Goal: Task Accomplishment & Management: Manage account settings

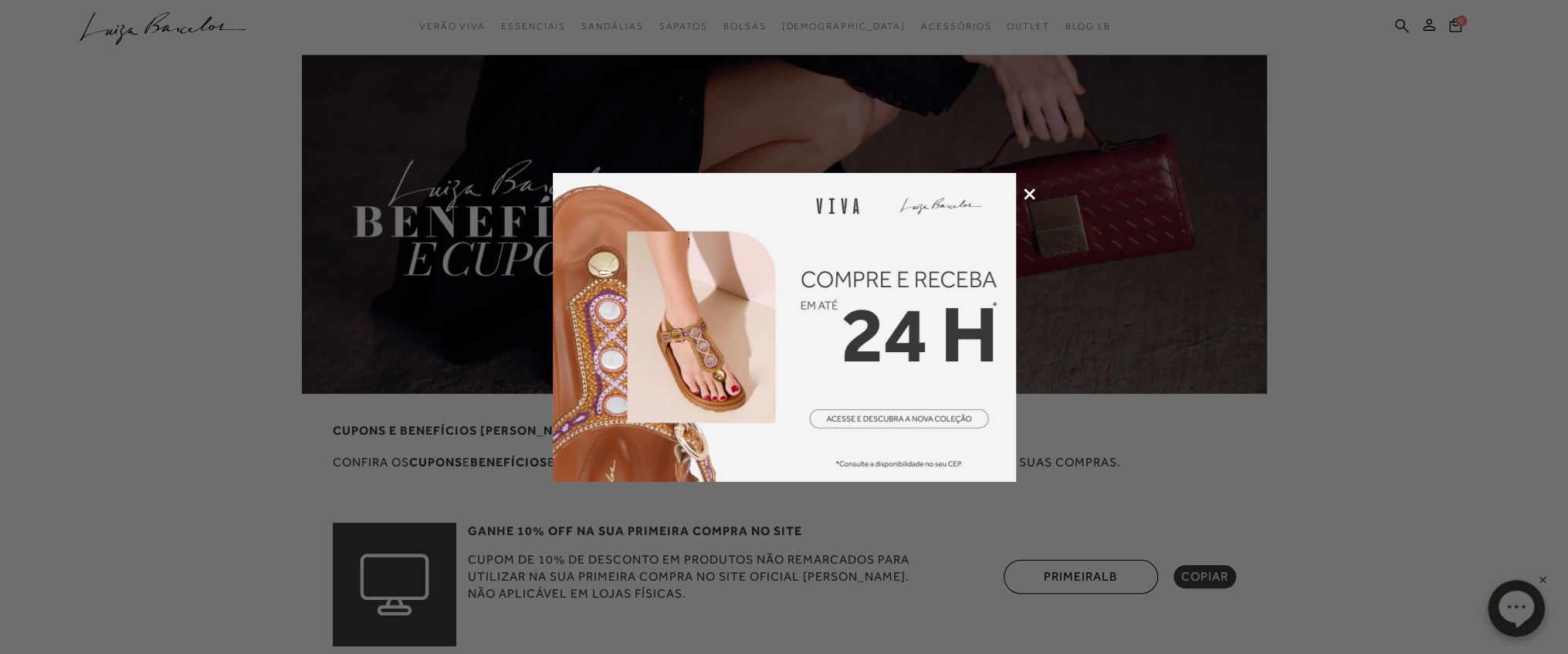
click at [1036, 200] on div at bounding box center [784, 327] width 1568 height 654
click at [1032, 197] on icon at bounding box center [1029, 193] width 11 height 11
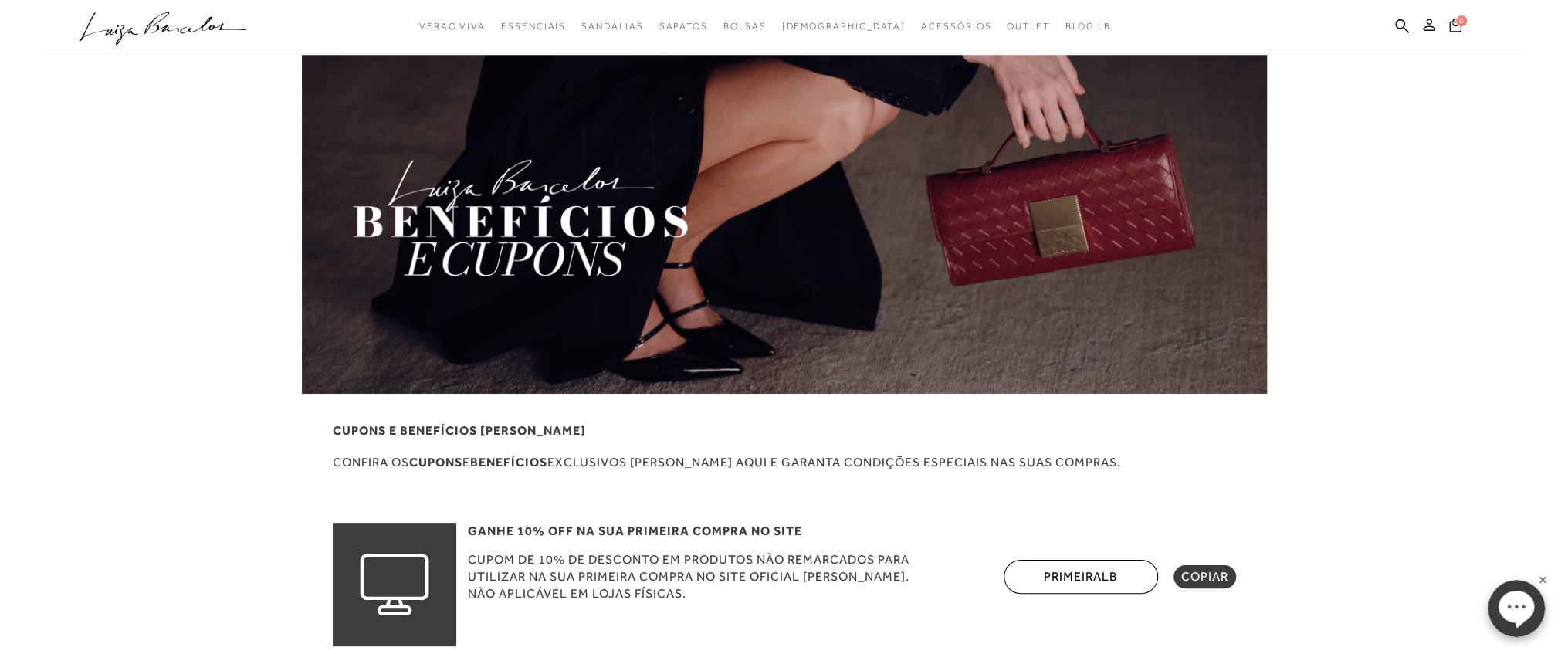
click at [1437, 31] on button at bounding box center [1429, 26] width 22 height 20
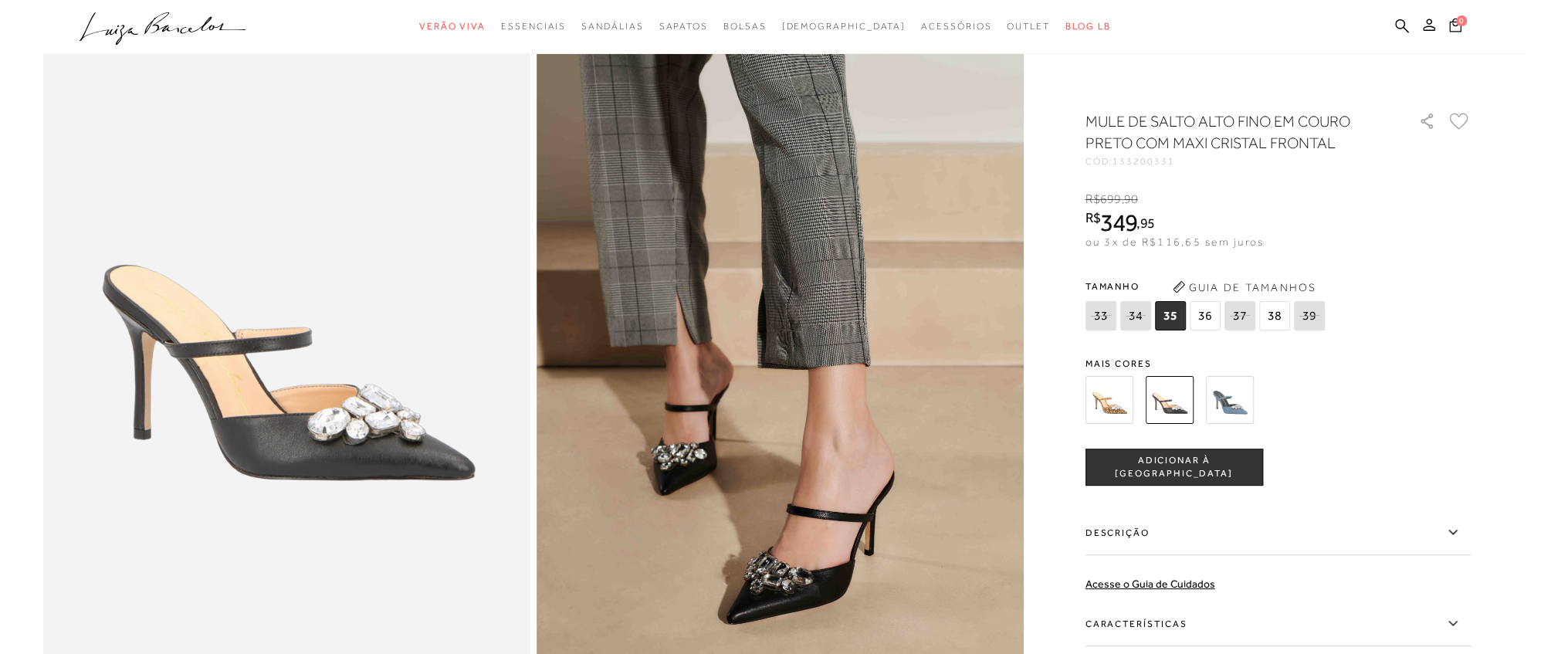
click at [1451, 259] on div "MULE DE SALTO ALTO FINO EM COURO PRETO COM MAXI CRISTAL FRONTAL CÓD: 133200331 …" at bounding box center [1278, 453] width 386 height 685
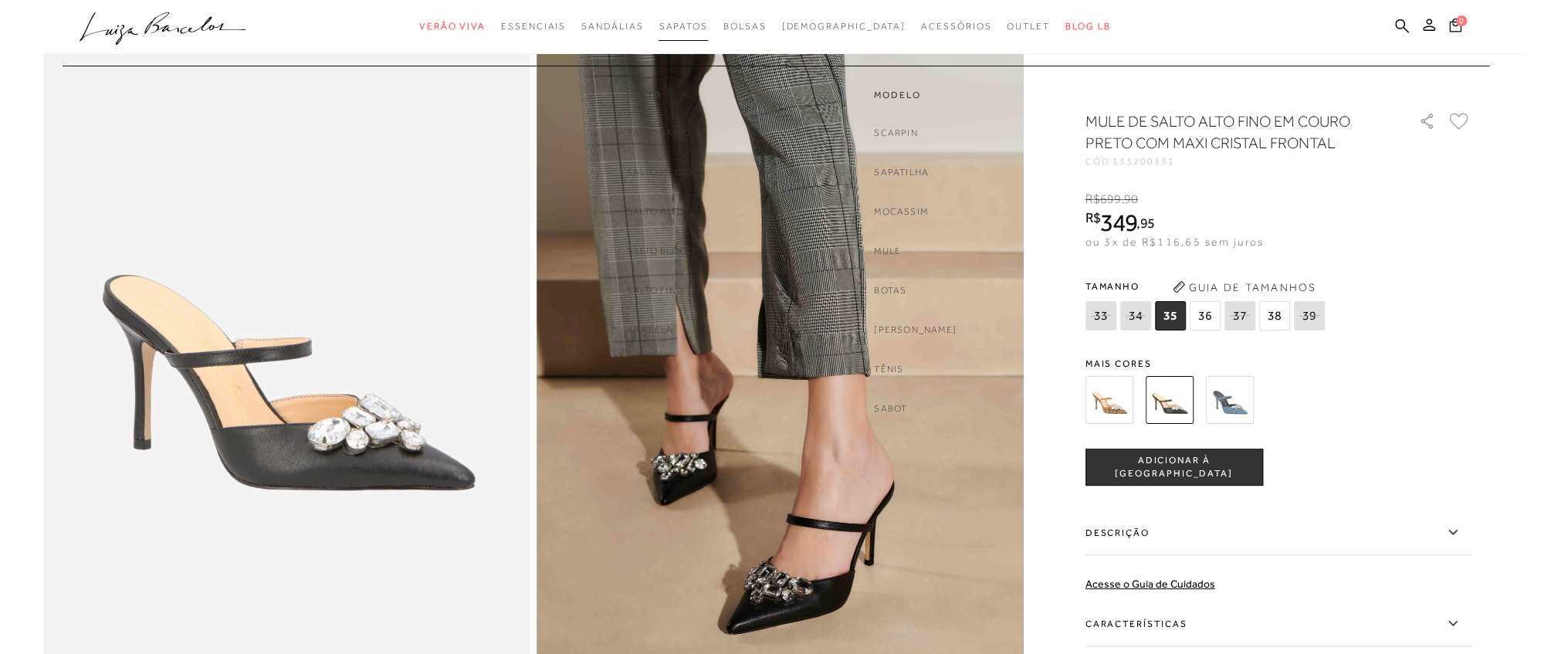
scroll to position [51, 0]
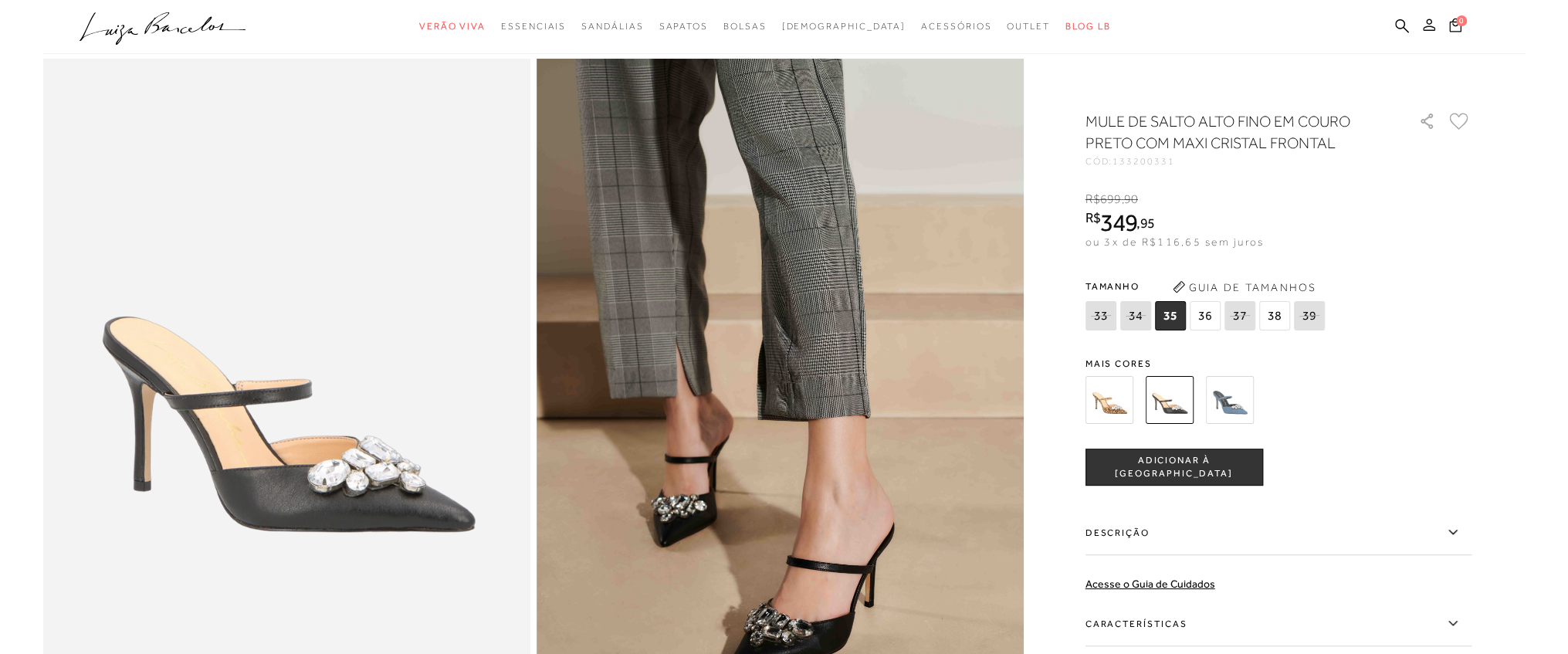
click at [1429, 25] on icon at bounding box center [1429, 25] width 12 height 12
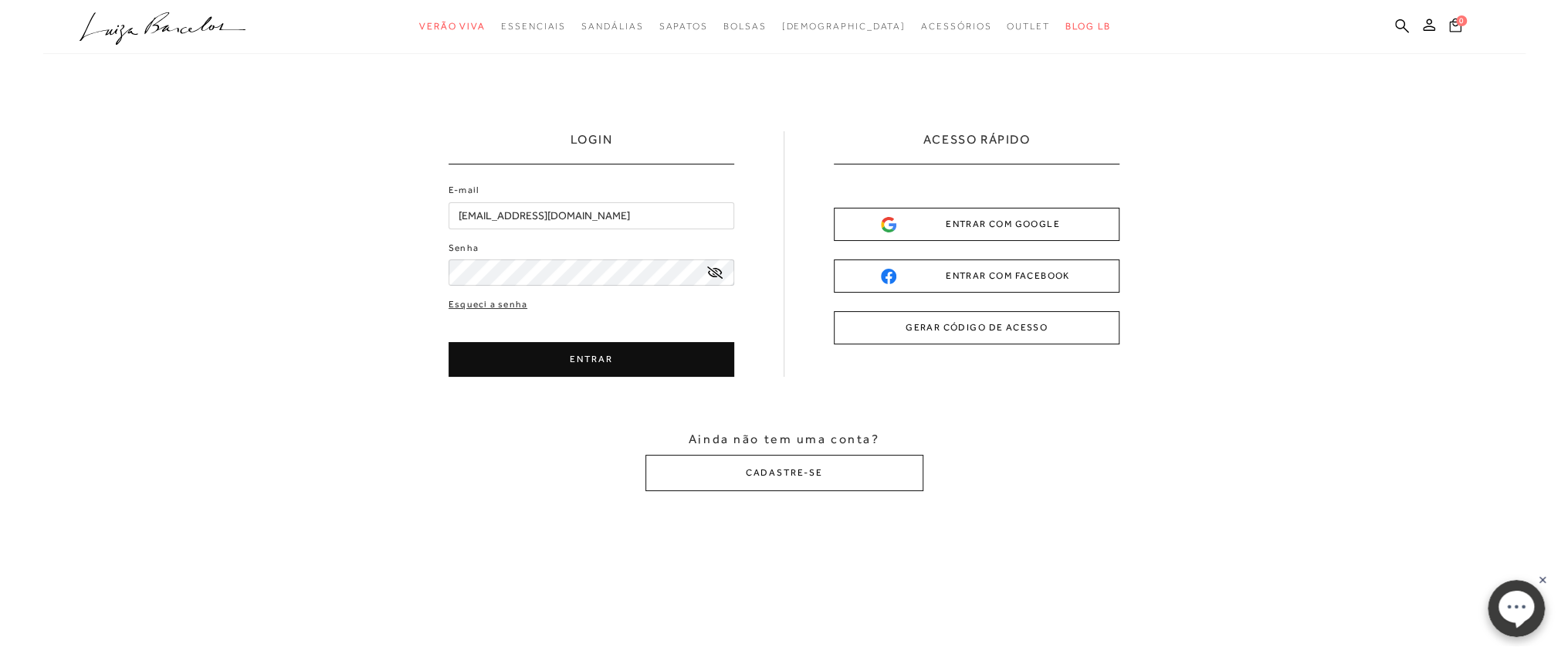
click at [1451, 29] on icon at bounding box center [1455, 25] width 12 height 15
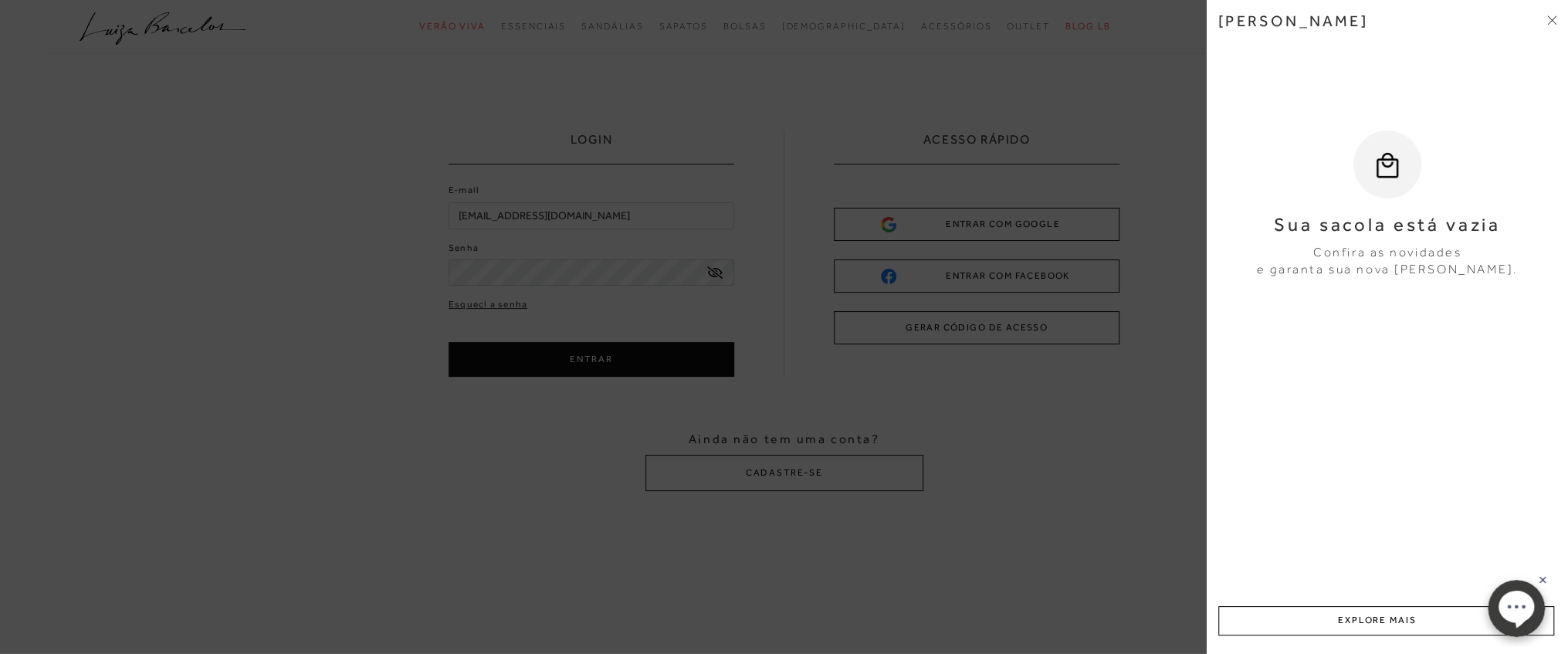
click at [1547, 20] on icon at bounding box center [1551, 20] width 10 height 10
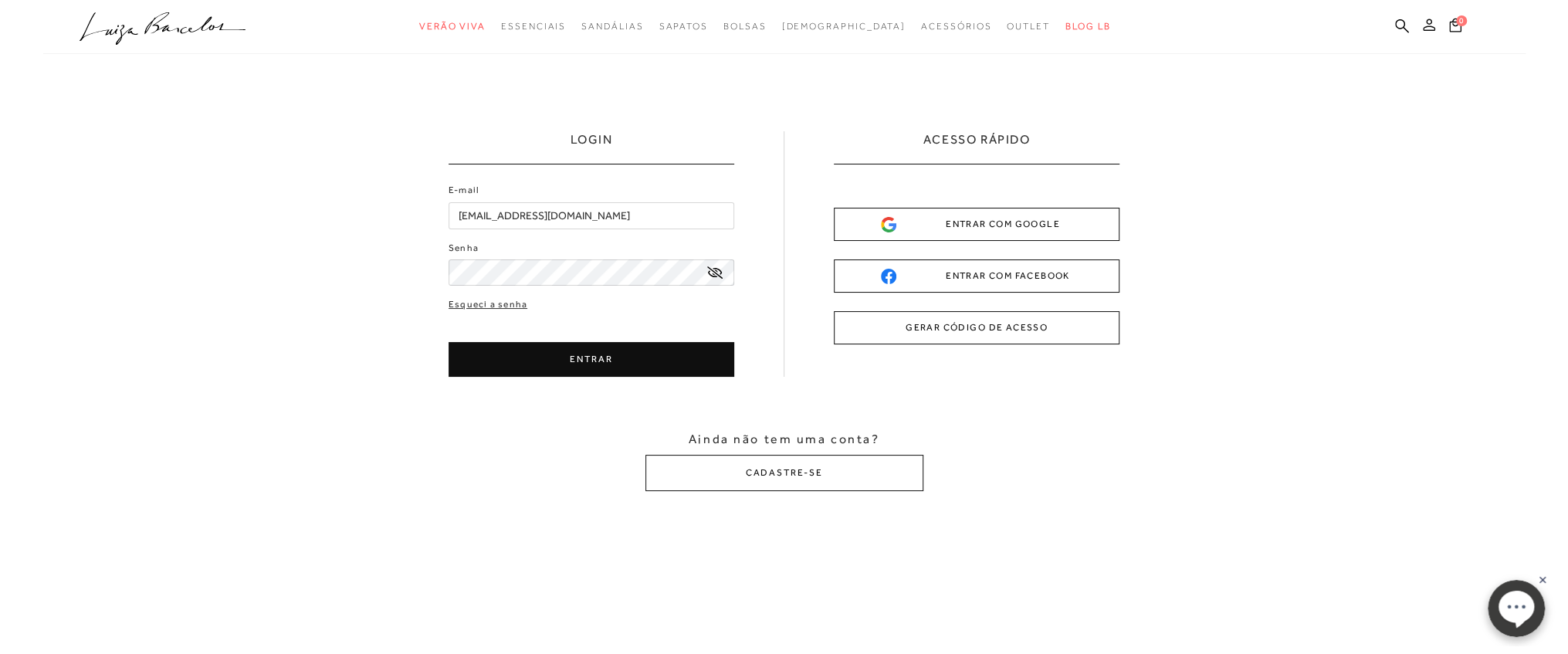
click at [1429, 36] on button at bounding box center [1429, 26] width 22 height 20
click at [583, 359] on button "ENTRAR" at bounding box center [591, 359] width 286 height 35
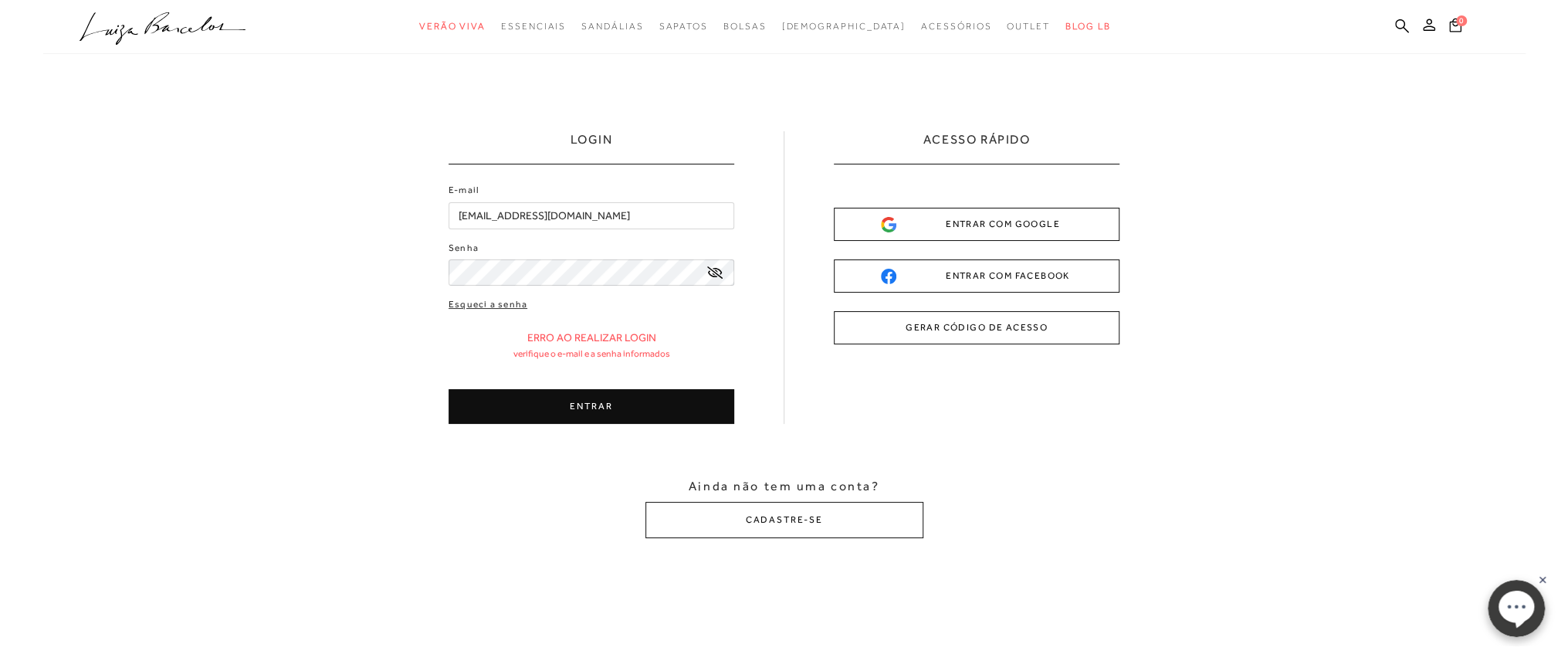
click at [942, 219] on div "ENTRAR COM GOOGLE" at bounding box center [977, 224] width 192 height 17
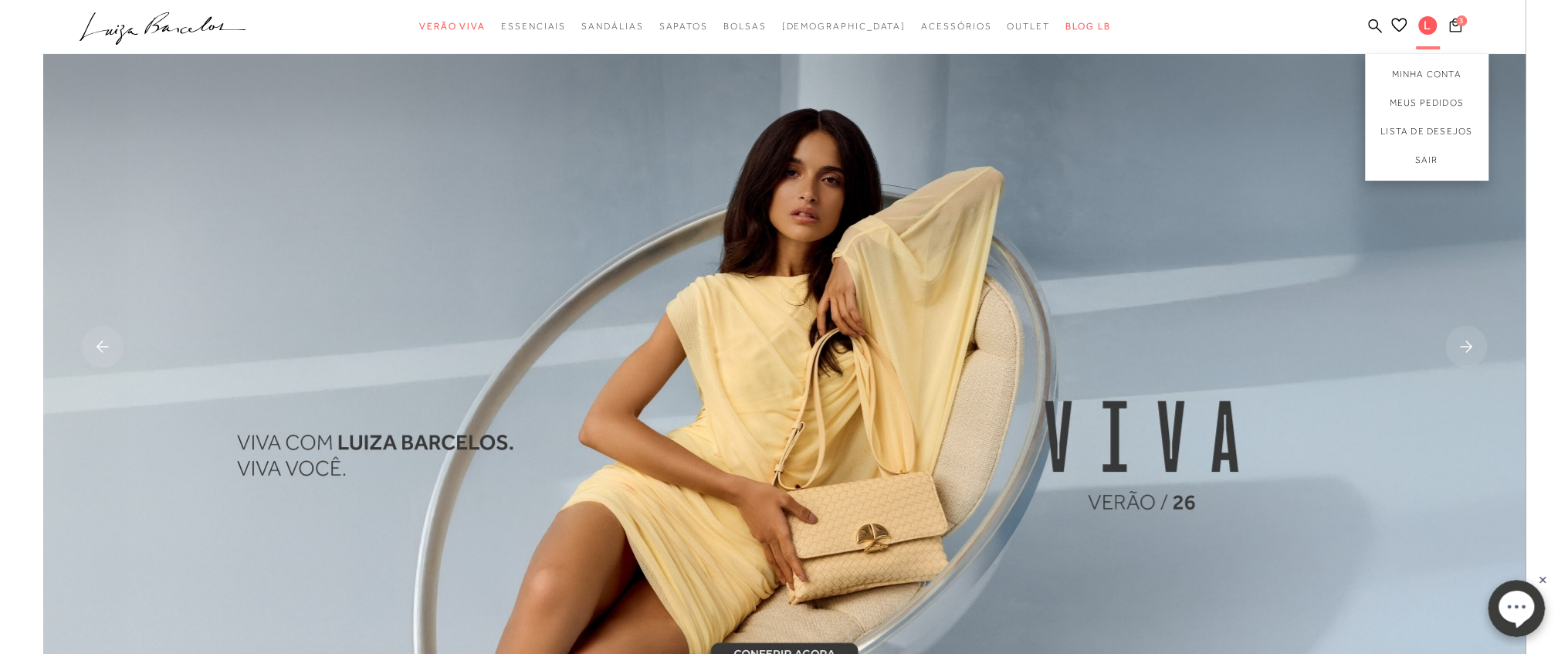
click at [1431, 26] on span "L" at bounding box center [1427, 25] width 18 height 18
click at [1403, 107] on link "Meus Pedidos" at bounding box center [1426, 102] width 124 height 29
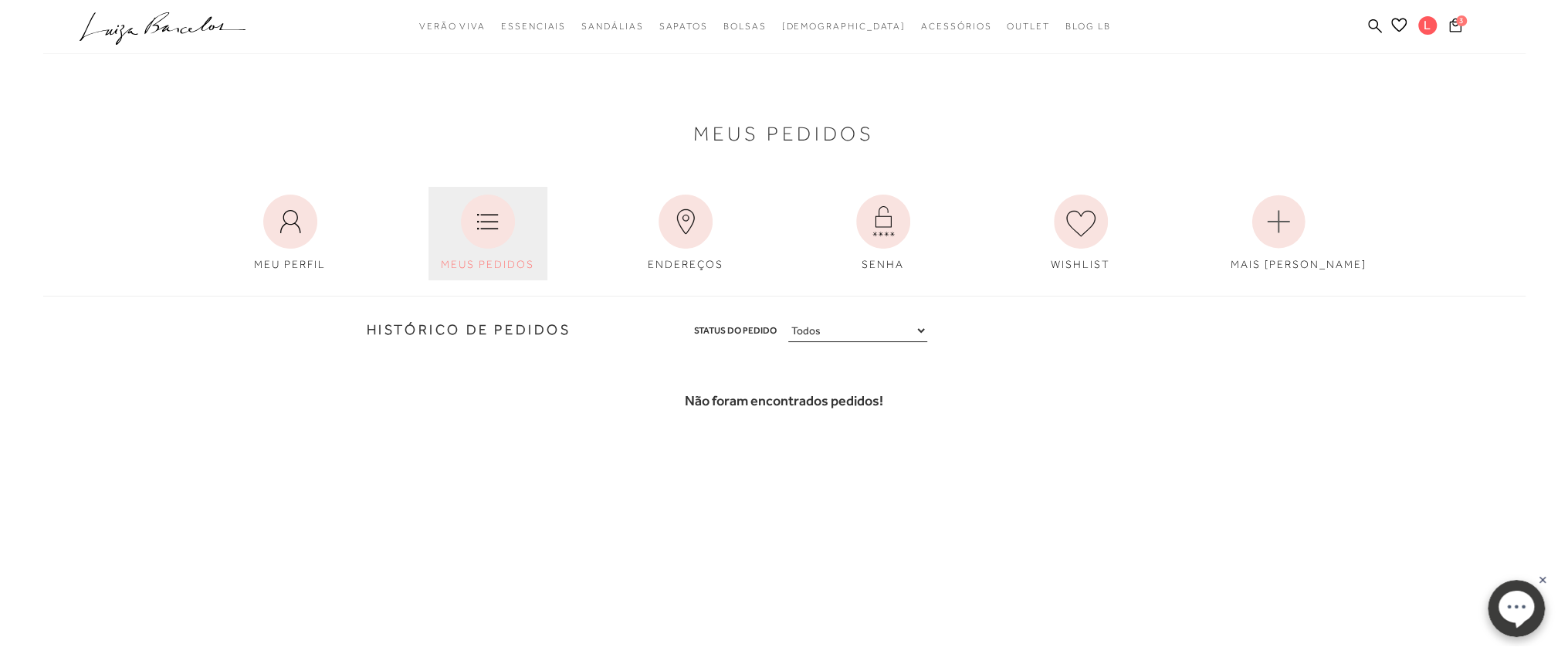
click at [519, 211] on link "MEUS PEDIDOS" at bounding box center [488, 233] width 119 height 94
click at [1431, 25] on span "L" at bounding box center [1427, 25] width 18 height 18
click at [1418, 156] on link "Sair" at bounding box center [1426, 164] width 124 height 35
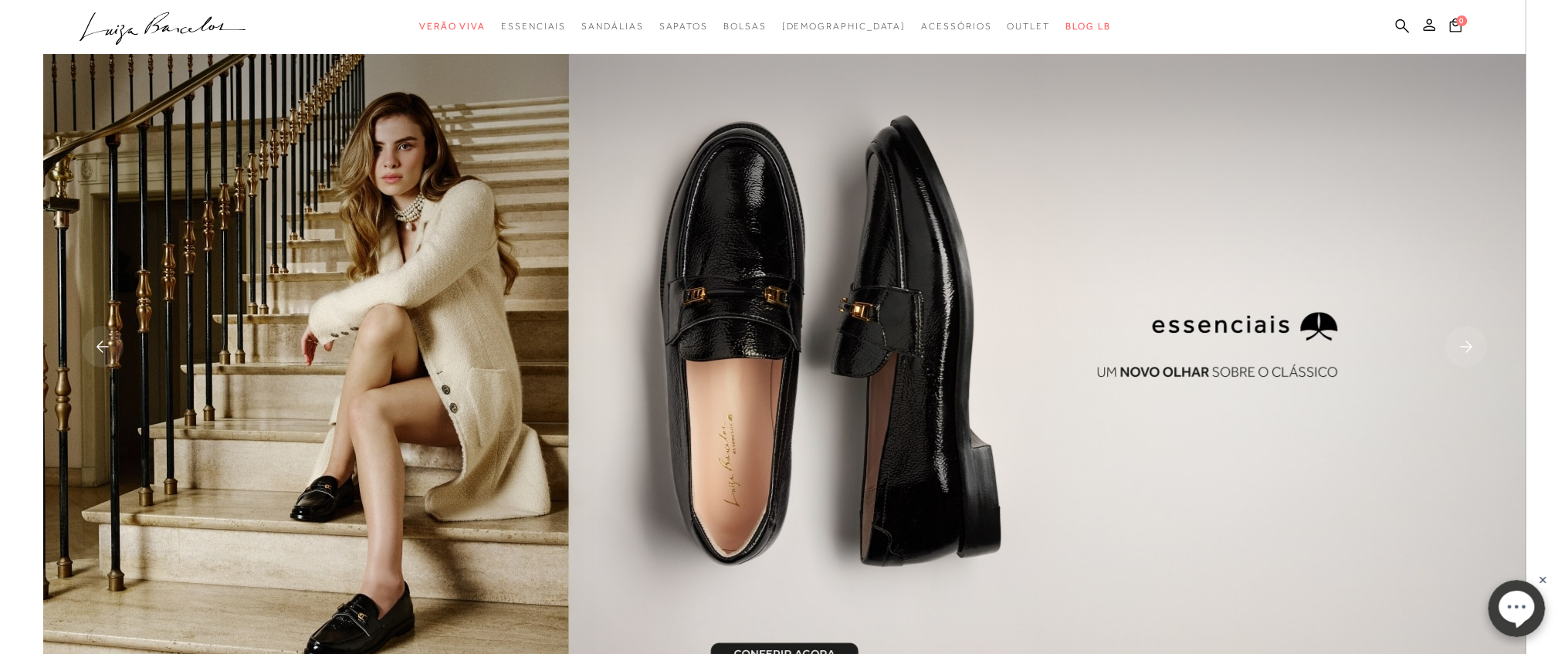
click at [1430, 21] on icon at bounding box center [1429, 25] width 12 height 12
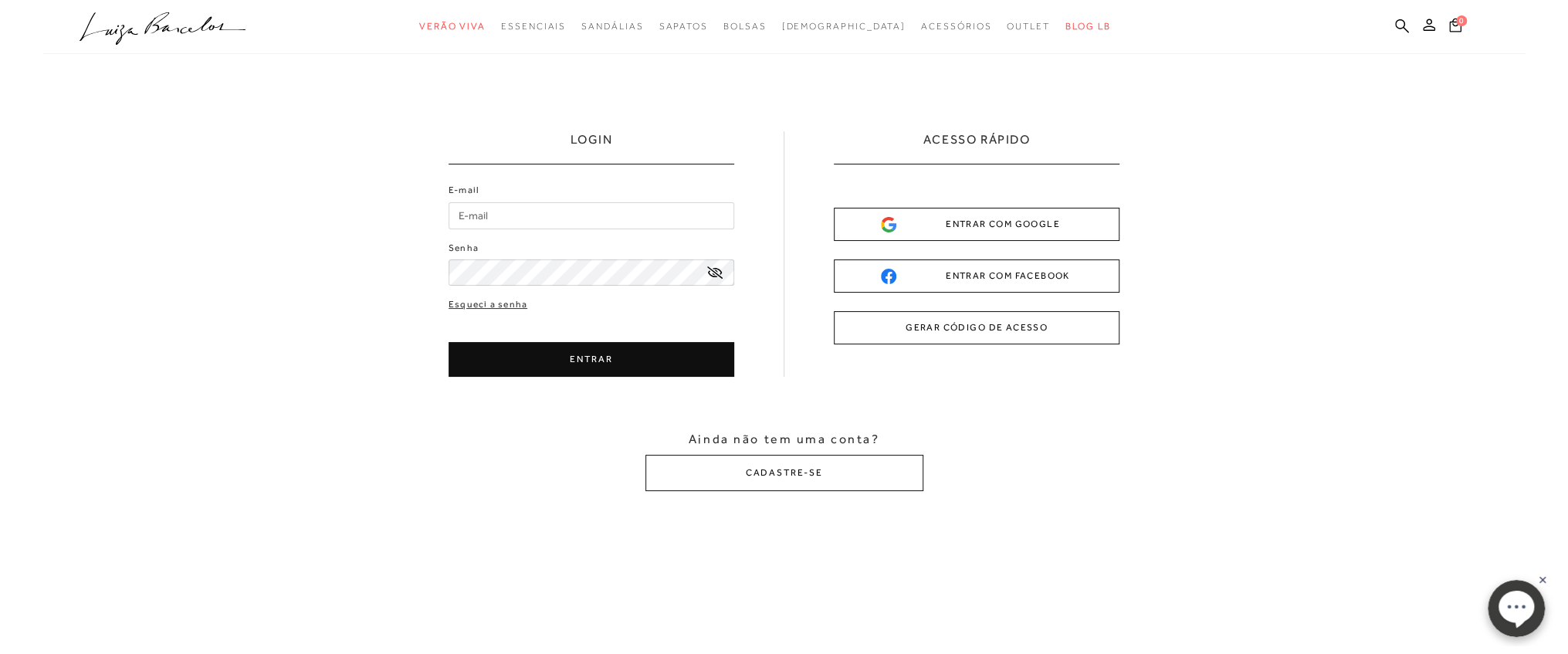
click at [979, 224] on div "ENTRAR COM GOOGLE" at bounding box center [977, 224] width 192 height 17
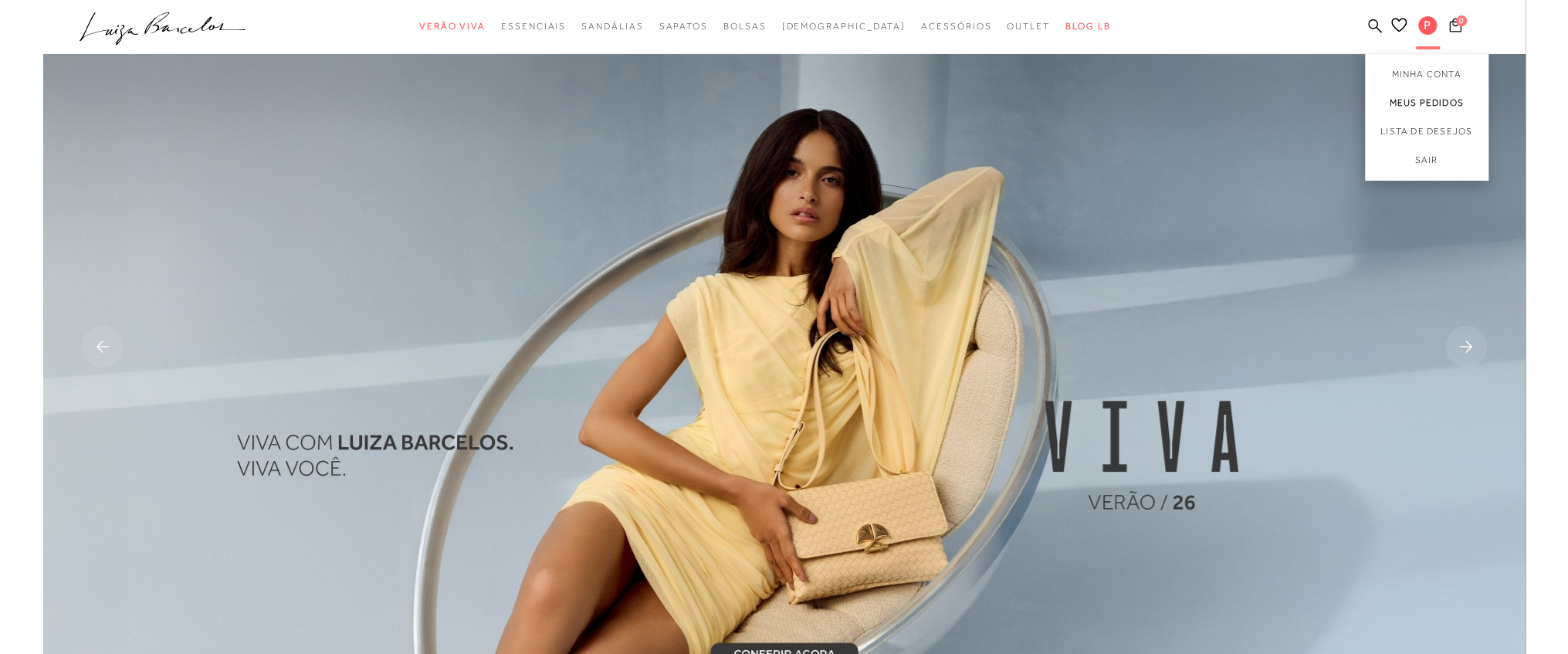
click at [1419, 107] on link "Meus Pedidos" at bounding box center [1426, 102] width 124 height 29
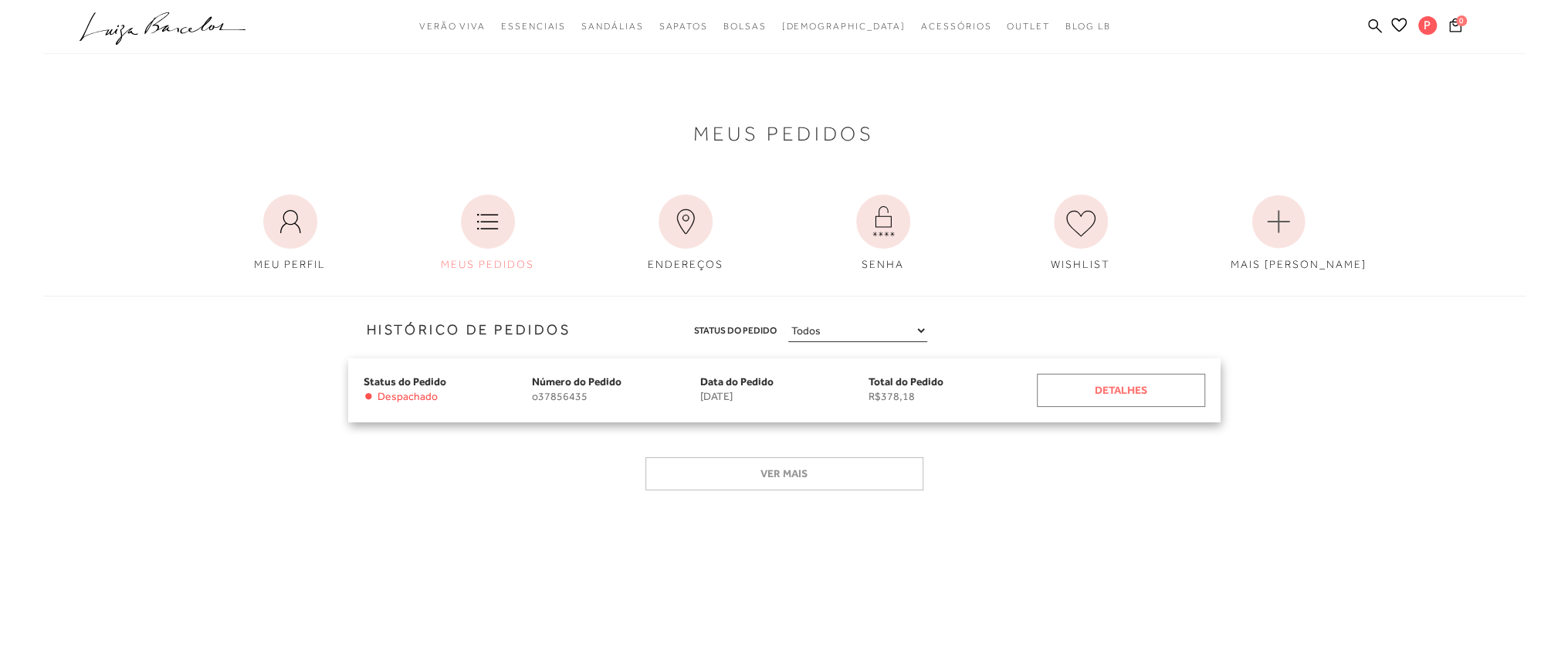
click at [1105, 392] on div "Detalhes" at bounding box center [1121, 390] width 168 height 33
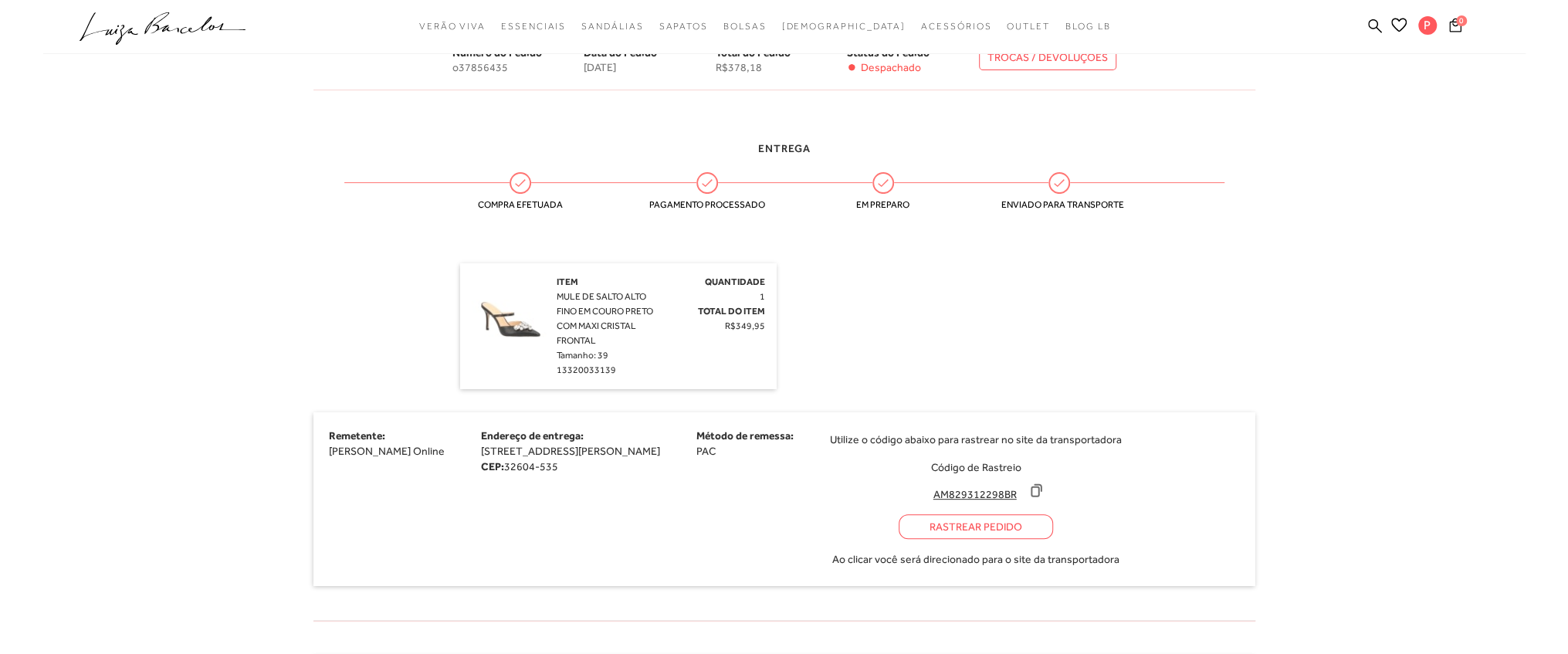
scroll to position [309, 0]
